Goal: Task Accomplishment & Management: Manage account settings

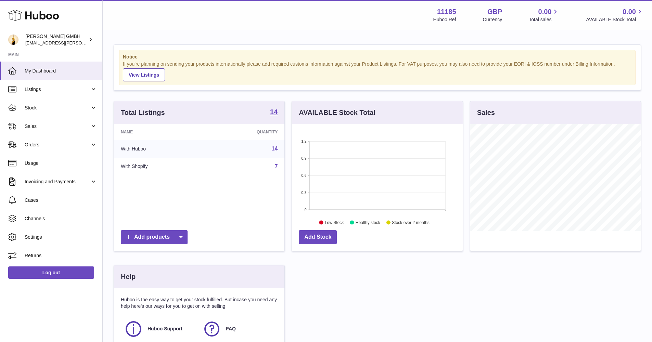
scroll to position [107, 173]
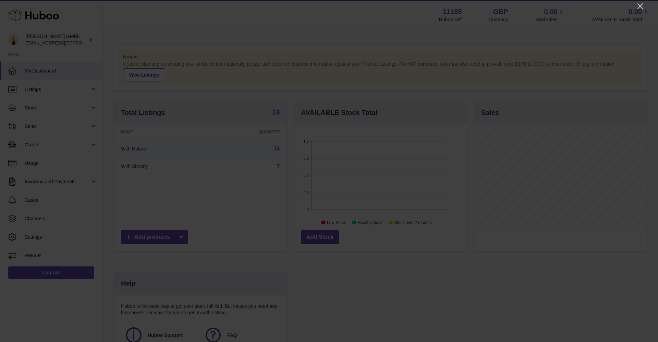
click at [644, 5] on div at bounding box center [329, 171] width 658 height 342
click at [638, 6] on icon "Close" at bounding box center [640, 6] width 8 height 8
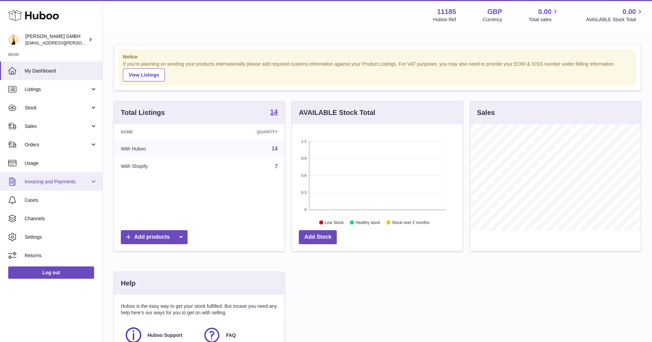
click at [39, 186] on link "Invoicing and Payments" at bounding box center [51, 182] width 102 height 18
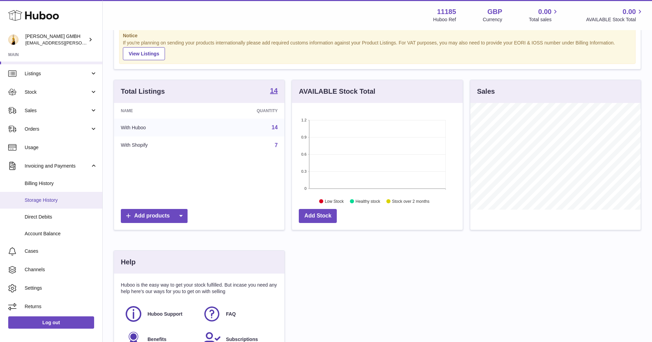
scroll to position [23, 0]
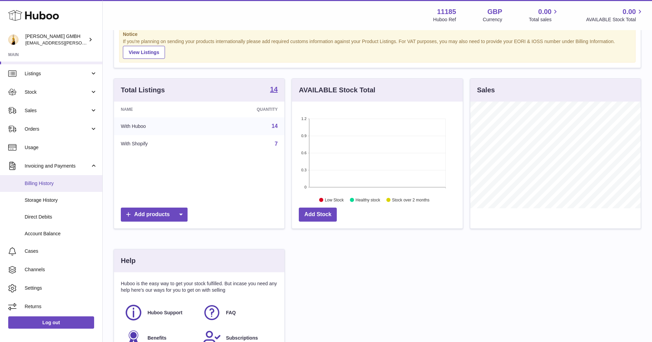
click at [60, 181] on span "Billing History" at bounding box center [61, 183] width 73 height 7
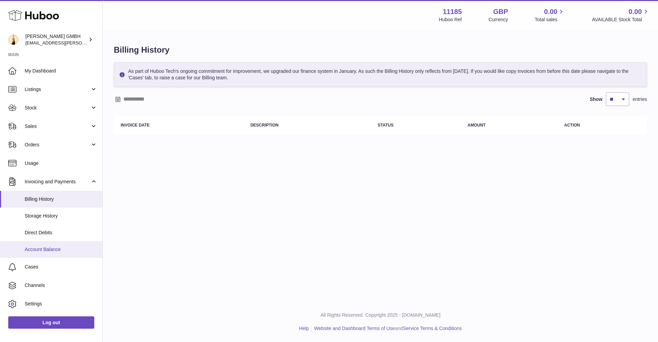
click at [45, 242] on link "Account Balance" at bounding box center [51, 249] width 102 height 17
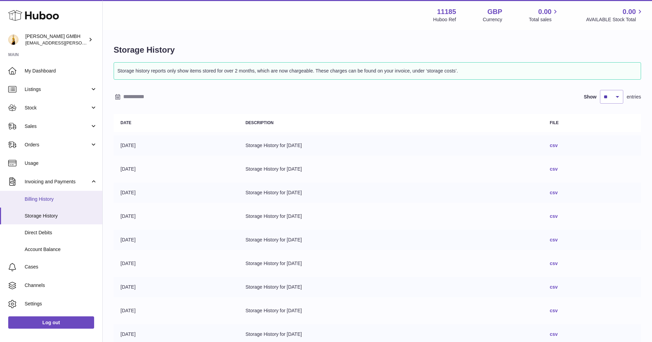
click at [39, 193] on link "Billing History" at bounding box center [51, 199] width 102 height 17
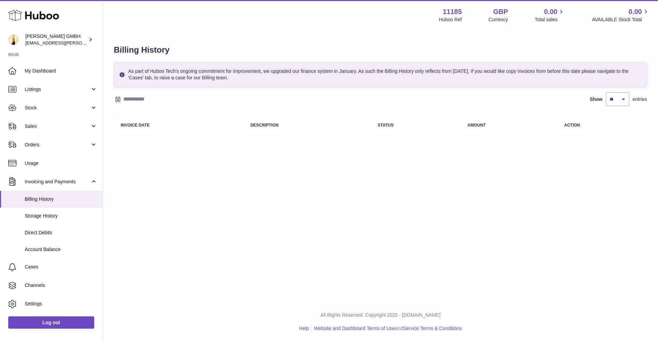
click at [141, 97] on input "text" at bounding box center [176, 99] width 107 height 11
click at [123, 113] on icon "button" at bounding box center [120, 112] width 8 height 8
click at [120, 111] on icon "button" at bounding box center [120, 112] width 8 height 8
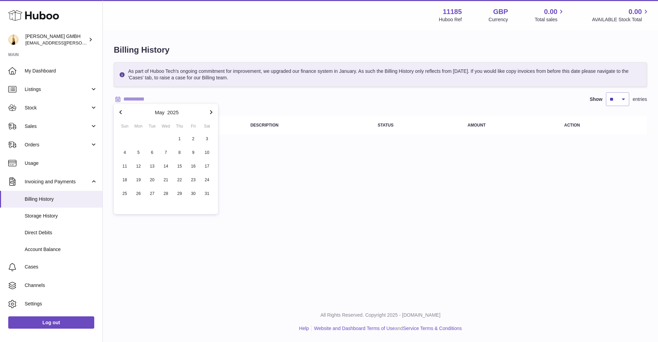
click at [120, 111] on icon "button" at bounding box center [120, 112] width 8 height 8
click at [165, 140] on span "1" at bounding box center [166, 139] width 12 height 12
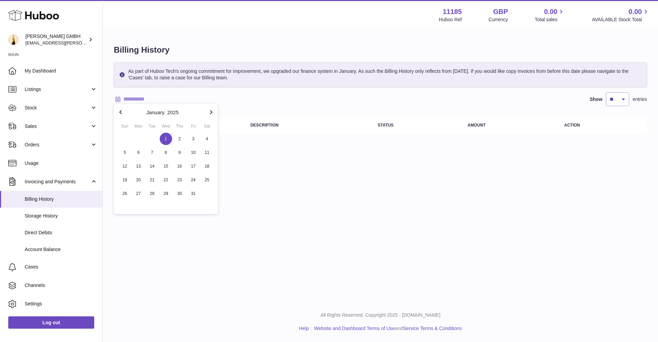
click at [165, 140] on span "1" at bounding box center [166, 139] width 12 height 12
click at [204, 94] on input "**********" at bounding box center [176, 99] width 107 height 11
click at [210, 112] on icon "button" at bounding box center [211, 112] width 8 height 8
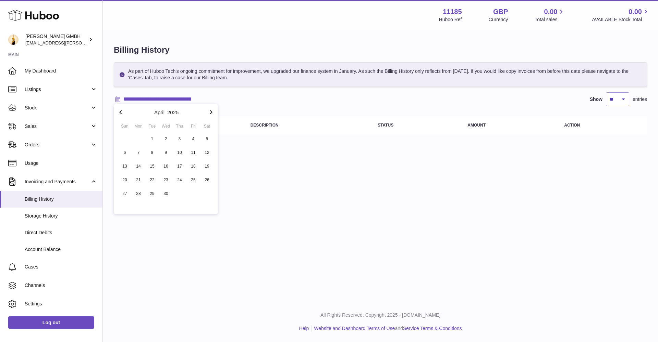
click at [210, 112] on icon "button" at bounding box center [211, 112] width 8 height 8
click at [139, 192] on span "30" at bounding box center [138, 194] width 12 height 12
click at [334, 207] on div "**********" at bounding box center [380, 151] width 555 height 302
click at [182, 95] on input "**********" at bounding box center [176, 99] width 107 height 11
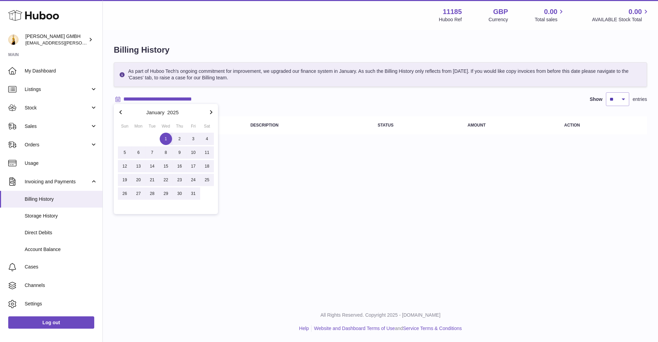
click at [212, 110] on icon "button" at bounding box center [211, 112] width 8 height 8
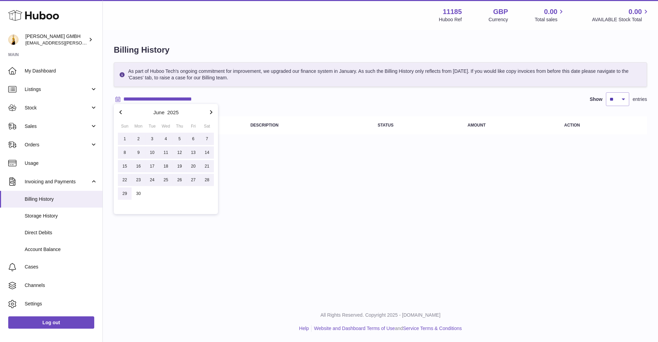
click at [212, 110] on icon "button" at bounding box center [211, 112] width 8 height 8
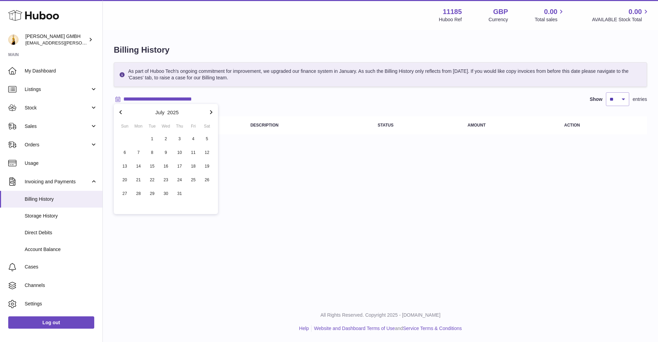
click at [212, 110] on icon "button" at bounding box center [211, 112] width 8 height 8
click at [264, 154] on div "**********" at bounding box center [380, 151] width 555 height 302
click at [183, 100] on input "**********" at bounding box center [176, 99] width 107 height 11
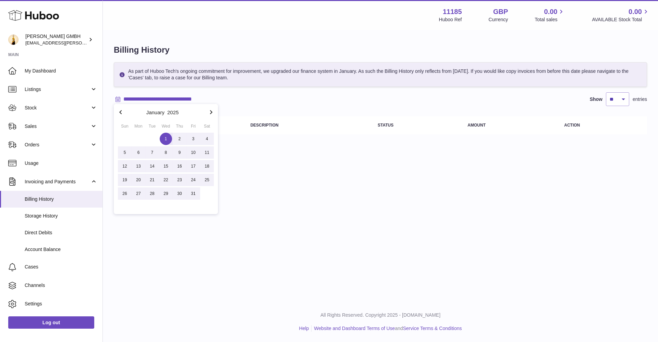
click at [190, 99] on input "**********" at bounding box center [176, 99] width 107 height 11
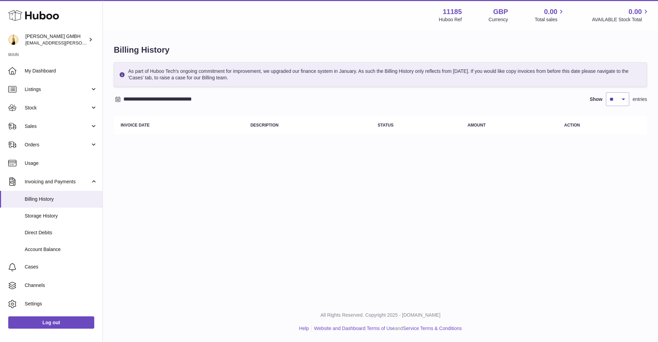
click at [190, 99] on input "**********" at bounding box center [176, 99] width 107 height 11
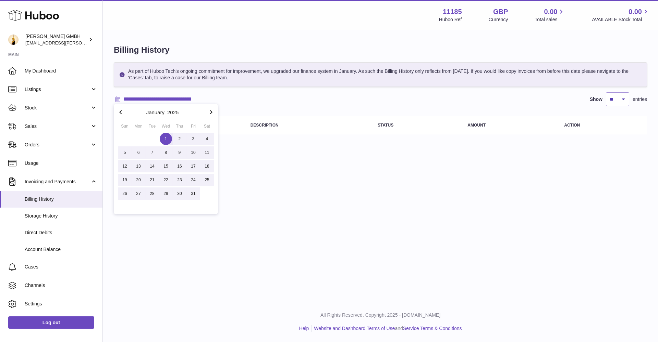
click at [211, 112] on icon "button" at bounding box center [211, 112] width 8 height 8
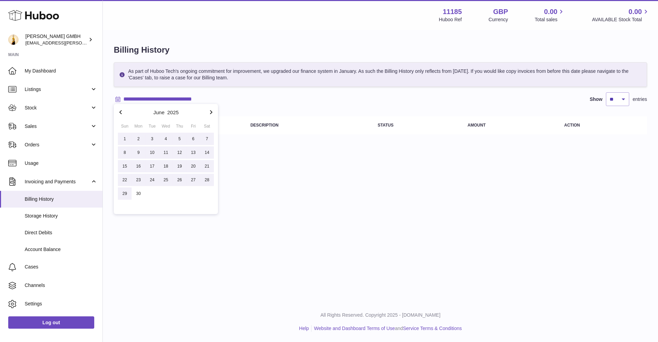
click at [211, 112] on icon "button" at bounding box center [211, 112] width 8 height 8
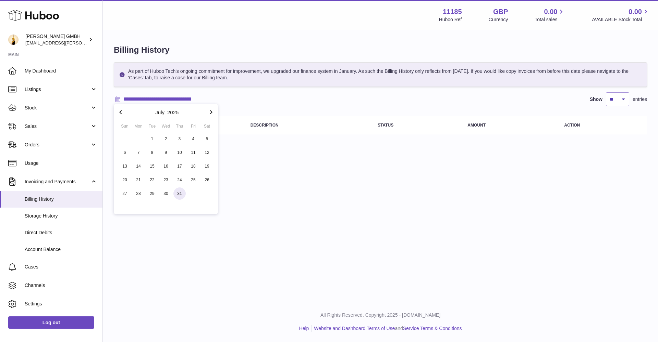
click at [179, 191] on span "31" at bounding box center [179, 194] width 12 height 12
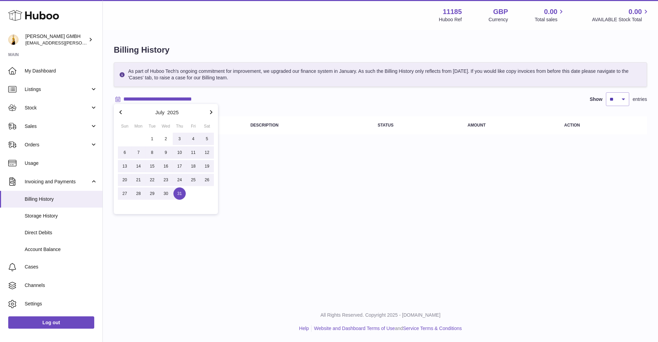
click at [120, 112] on icon "button" at bounding box center [120, 112] width 2 height 4
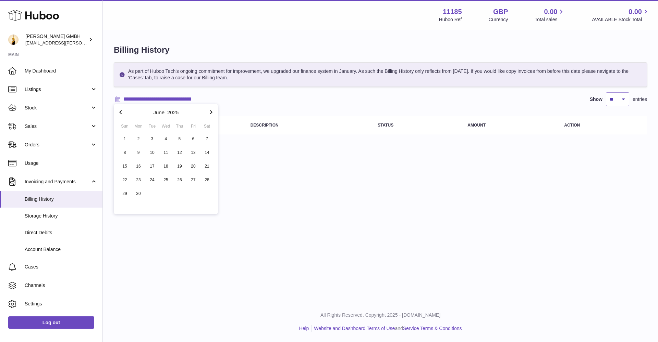
click at [120, 112] on icon "button" at bounding box center [120, 112] width 2 height 4
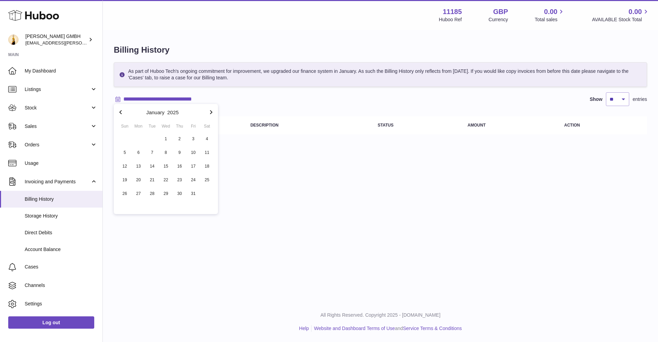
click at [120, 112] on icon "button" at bounding box center [120, 112] width 2 height 4
click at [214, 112] on icon "button" at bounding box center [211, 112] width 8 height 8
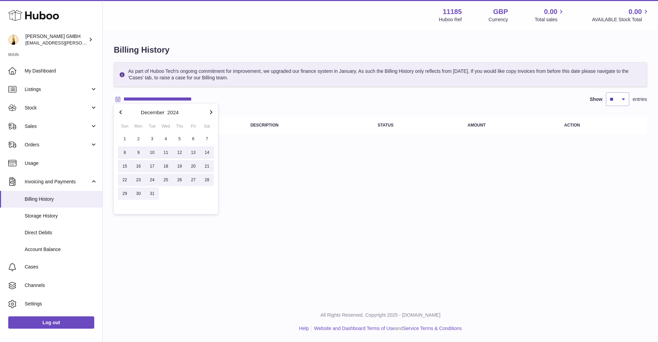
click at [212, 111] on icon "button" at bounding box center [211, 112] width 8 height 8
click at [164, 140] on span "1" at bounding box center [166, 139] width 12 height 12
type input "**********"
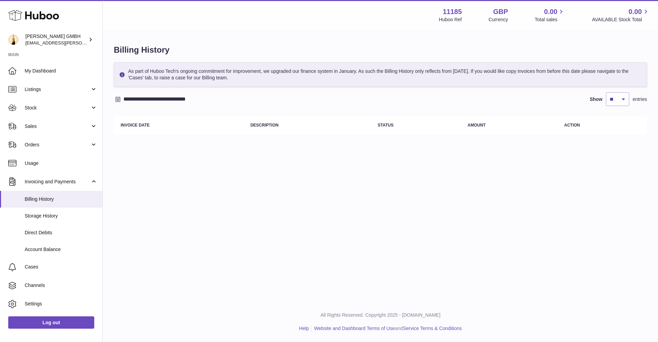
click at [223, 108] on div "**********" at bounding box center [380, 100] width 533 height 76
click at [237, 134] on table "Invoice Date Description Status Amount Action" at bounding box center [380, 125] width 533 height 25
click at [134, 129] on th "Invoice Date" at bounding box center [179, 125] width 130 height 18
click at [35, 234] on span "Direct Debits" at bounding box center [61, 233] width 73 height 7
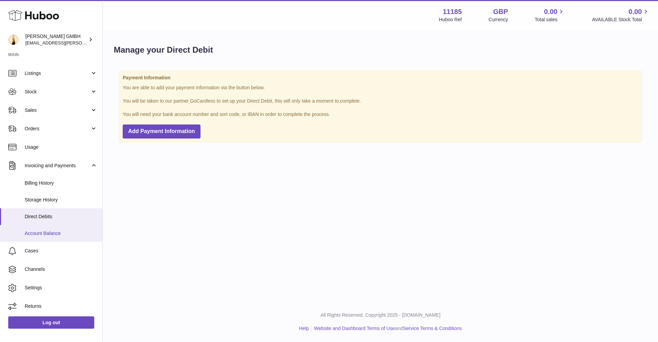
scroll to position [16, 0]
click at [46, 233] on span "Account Balance" at bounding box center [61, 234] width 73 height 7
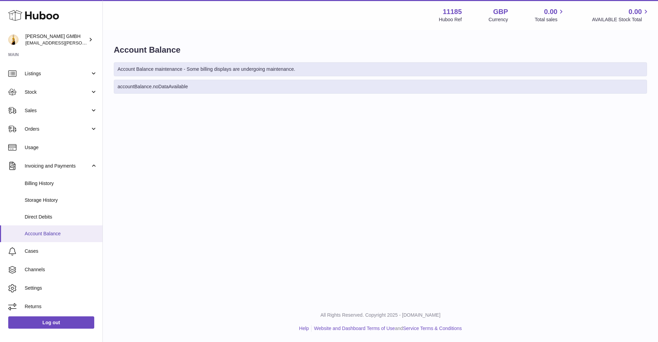
click at [48, 231] on span "Account Balance" at bounding box center [61, 234] width 73 height 7
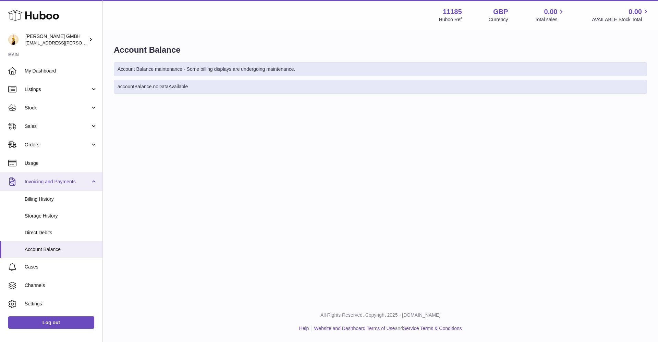
click at [45, 181] on span "Invoicing and Payments" at bounding box center [57, 182] width 65 height 7
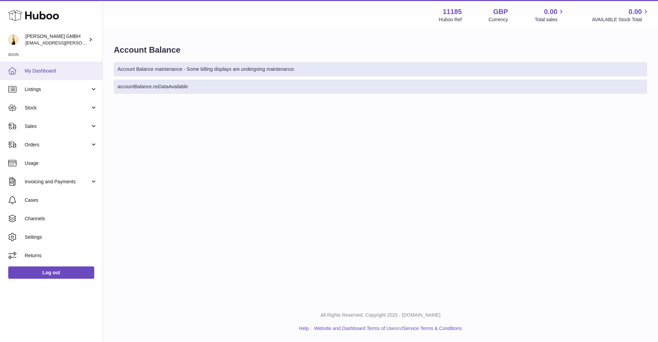
click at [54, 75] on link "My Dashboard" at bounding box center [51, 71] width 102 height 18
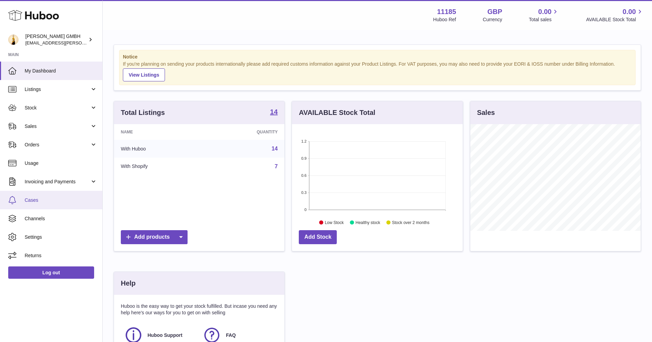
click at [39, 197] on span "Cases" at bounding box center [61, 200] width 73 height 7
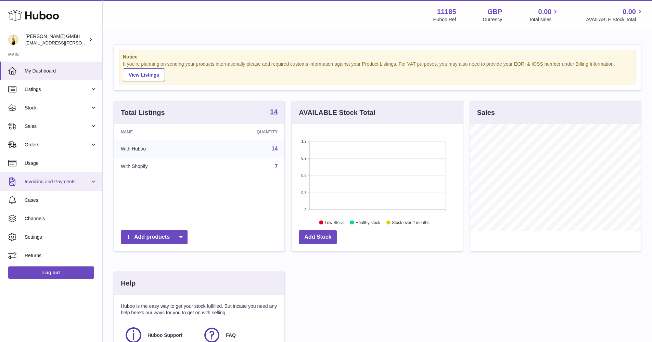
click at [54, 182] on span "Invoicing and Payments" at bounding box center [57, 182] width 65 height 7
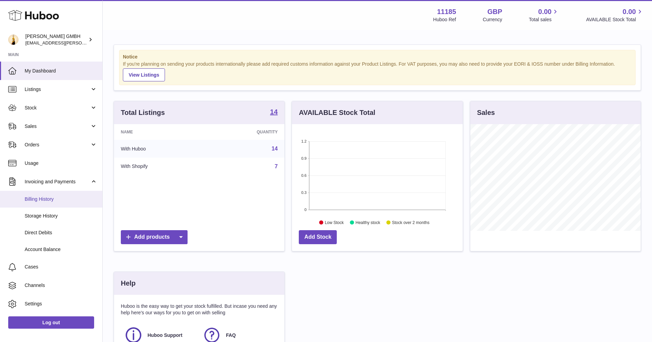
click at [52, 199] on span "Billing History" at bounding box center [61, 199] width 73 height 7
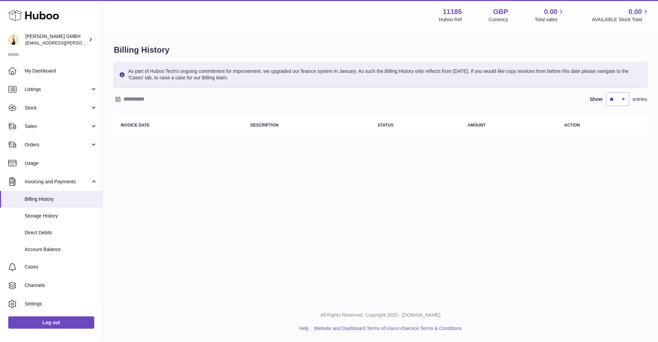
click at [135, 97] on input "text" at bounding box center [176, 99] width 107 height 11
click at [118, 114] on icon "button" at bounding box center [120, 112] width 8 height 8
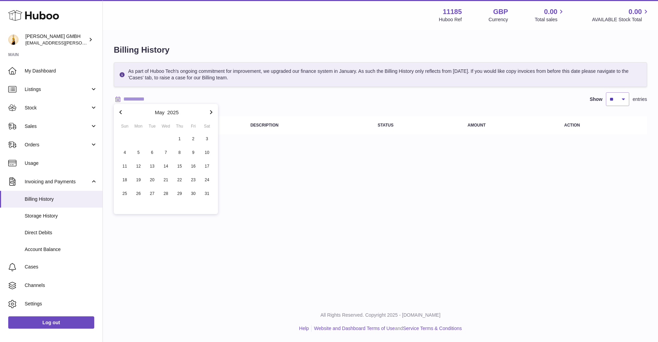
click at [118, 114] on icon "button" at bounding box center [120, 112] width 8 height 8
click at [166, 138] on span "1" at bounding box center [166, 139] width 12 height 12
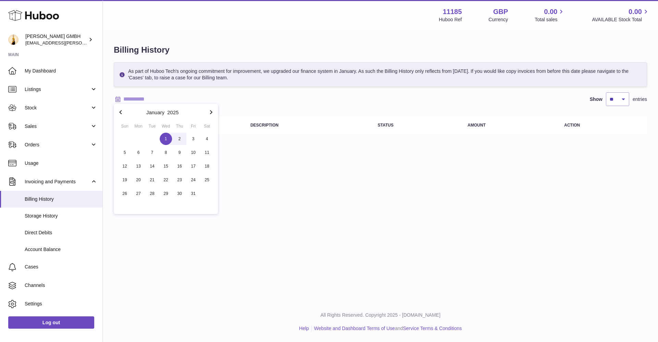
click at [211, 109] on icon "button" at bounding box center [211, 112] width 8 height 8
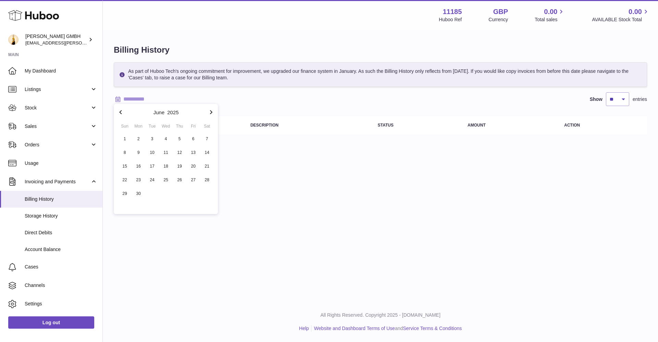
click at [211, 109] on icon "button" at bounding box center [211, 112] width 8 height 8
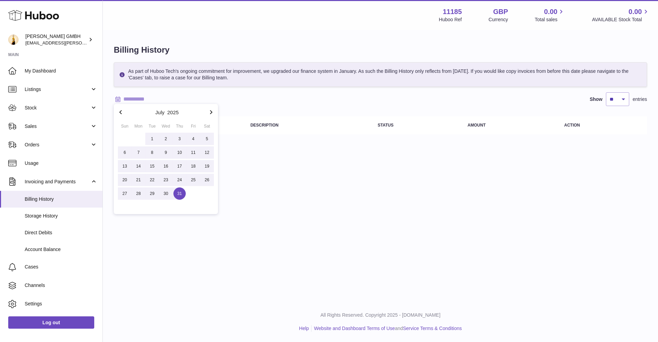
click at [178, 195] on span "31" at bounding box center [179, 194] width 12 height 12
type input "**********"
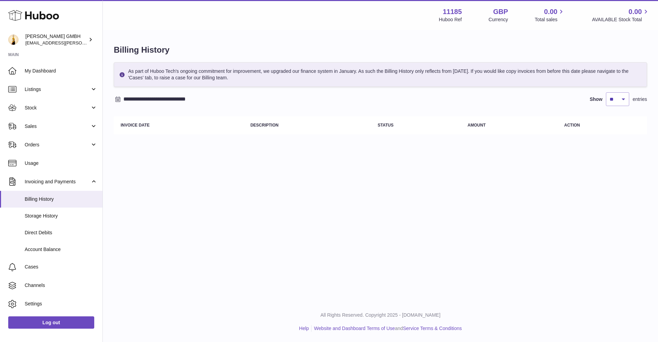
click at [194, 223] on div "**********" at bounding box center [380, 151] width 555 height 302
